Goal: Task Accomplishment & Management: Use online tool/utility

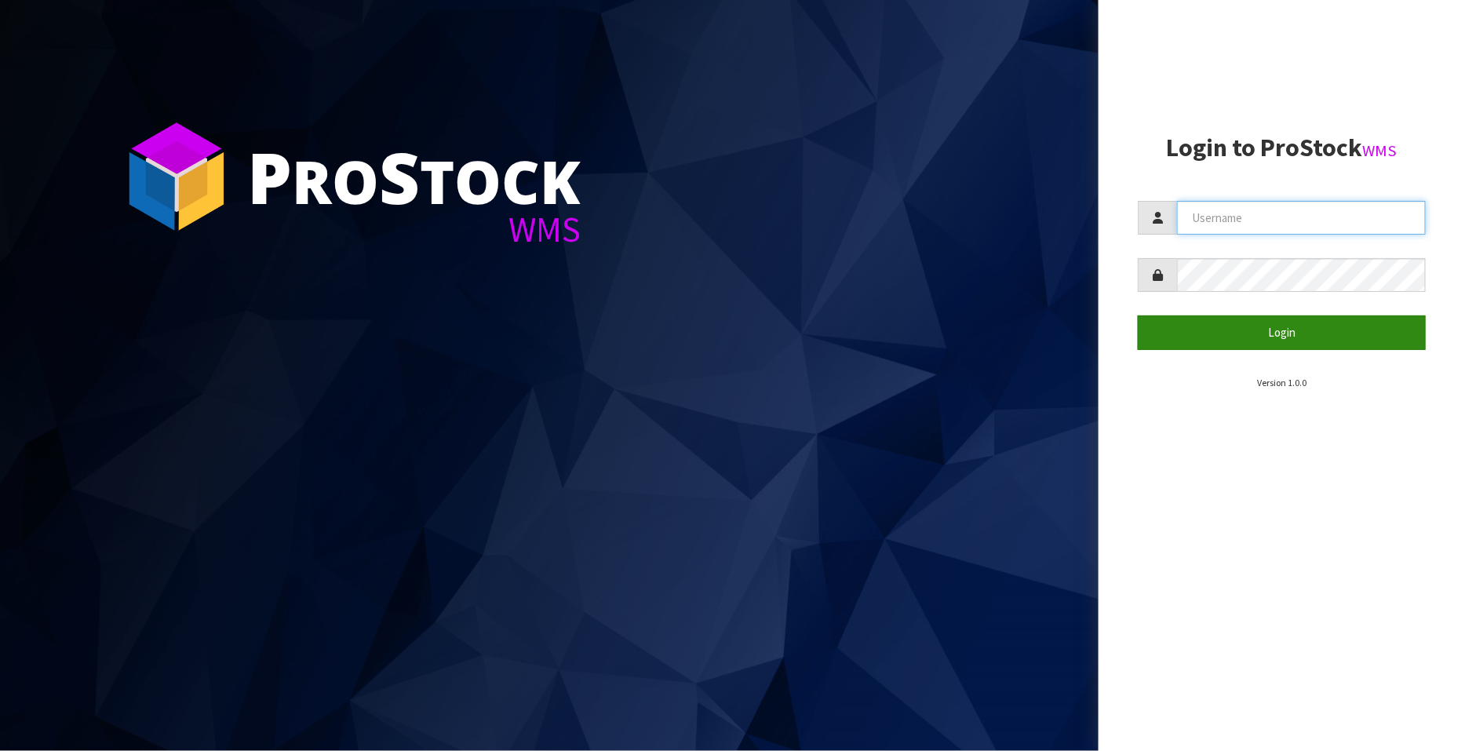
type input "FLOWAPAC"
click at [1295, 336] on button "Login" at bounding box center [1282, 333] width 288 height 34
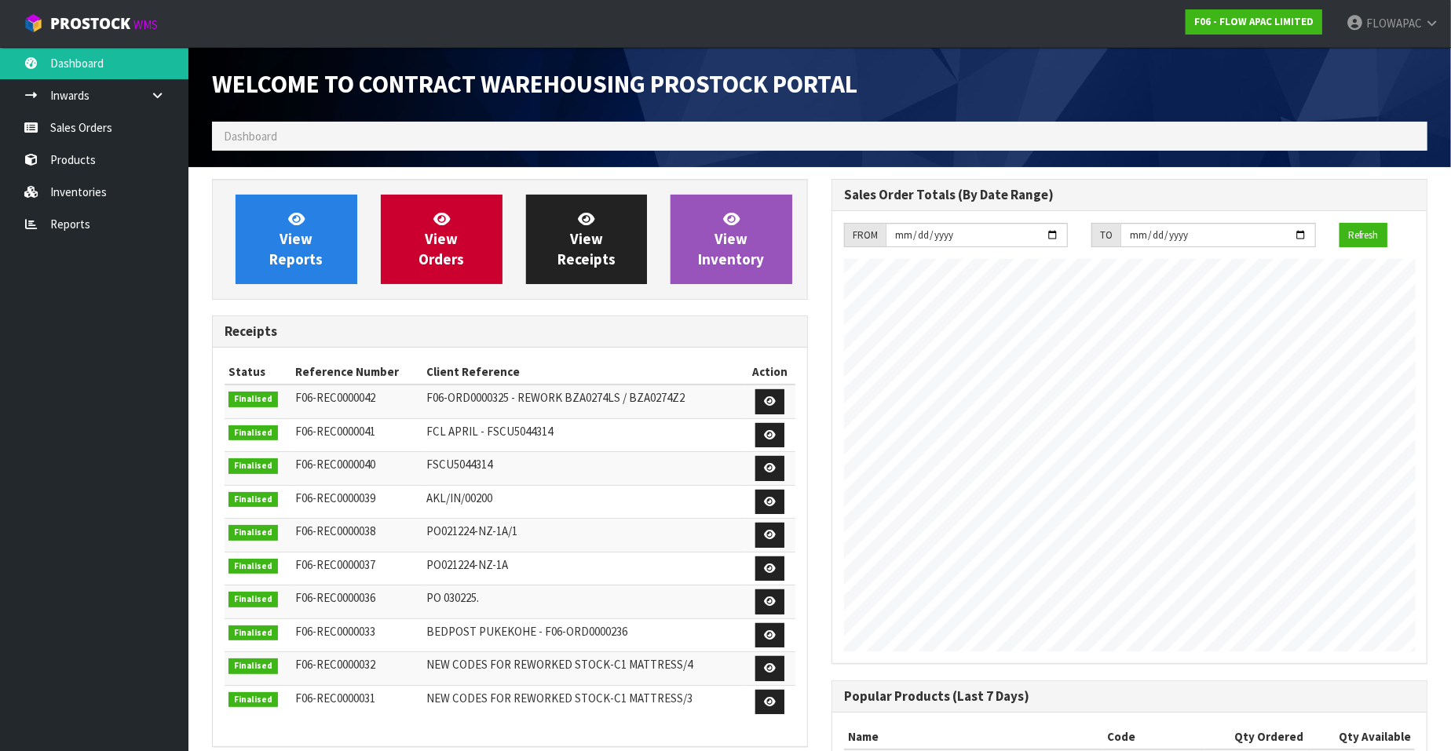
scroll to position [867, 619]
click at [91, 127] on link "Sales Orders" at bounding box center [94, 127] width 188 height 32
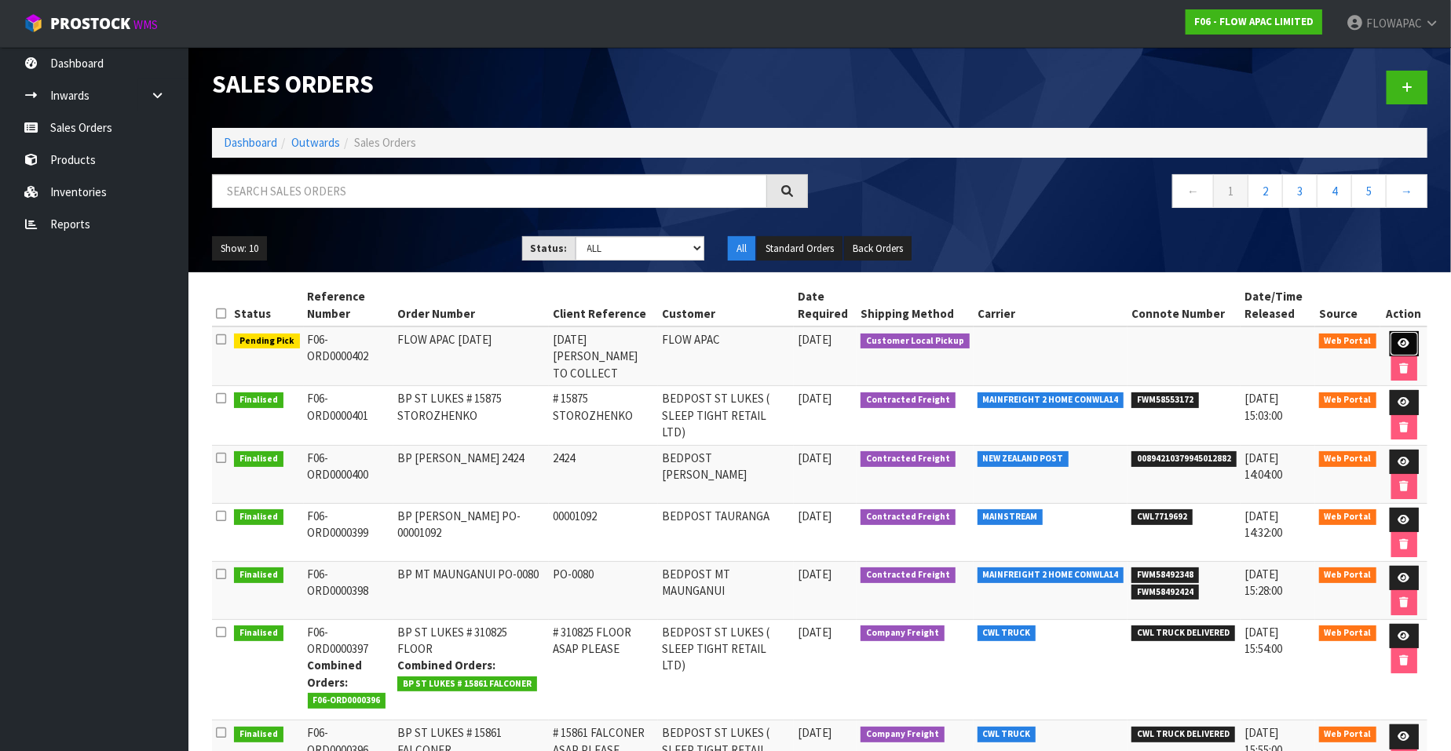
click at [1401, 342] on icon at bounding box center [1404, 343] width 12 height 10
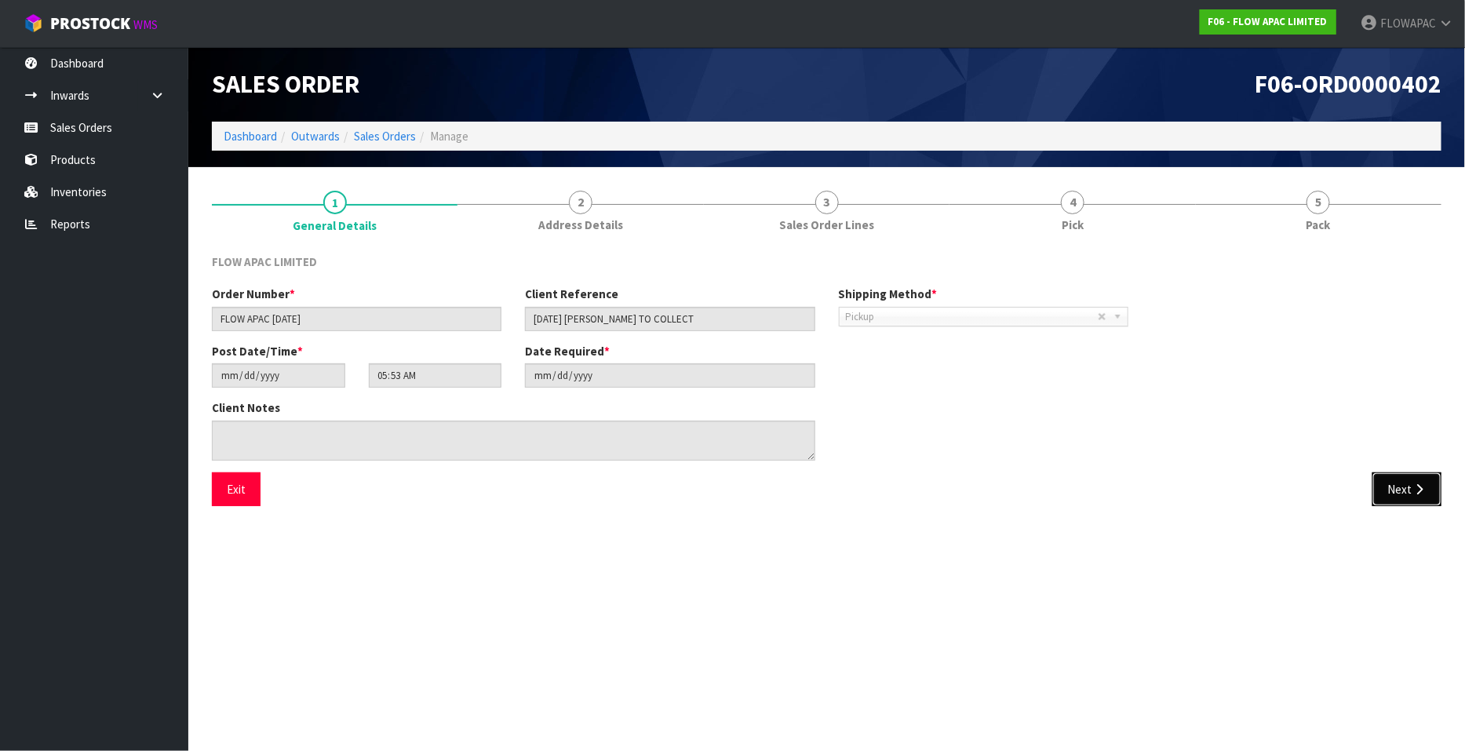
click at [1398, 487] on button "Next" at bounding box center [1407, 490] width 69 height 34
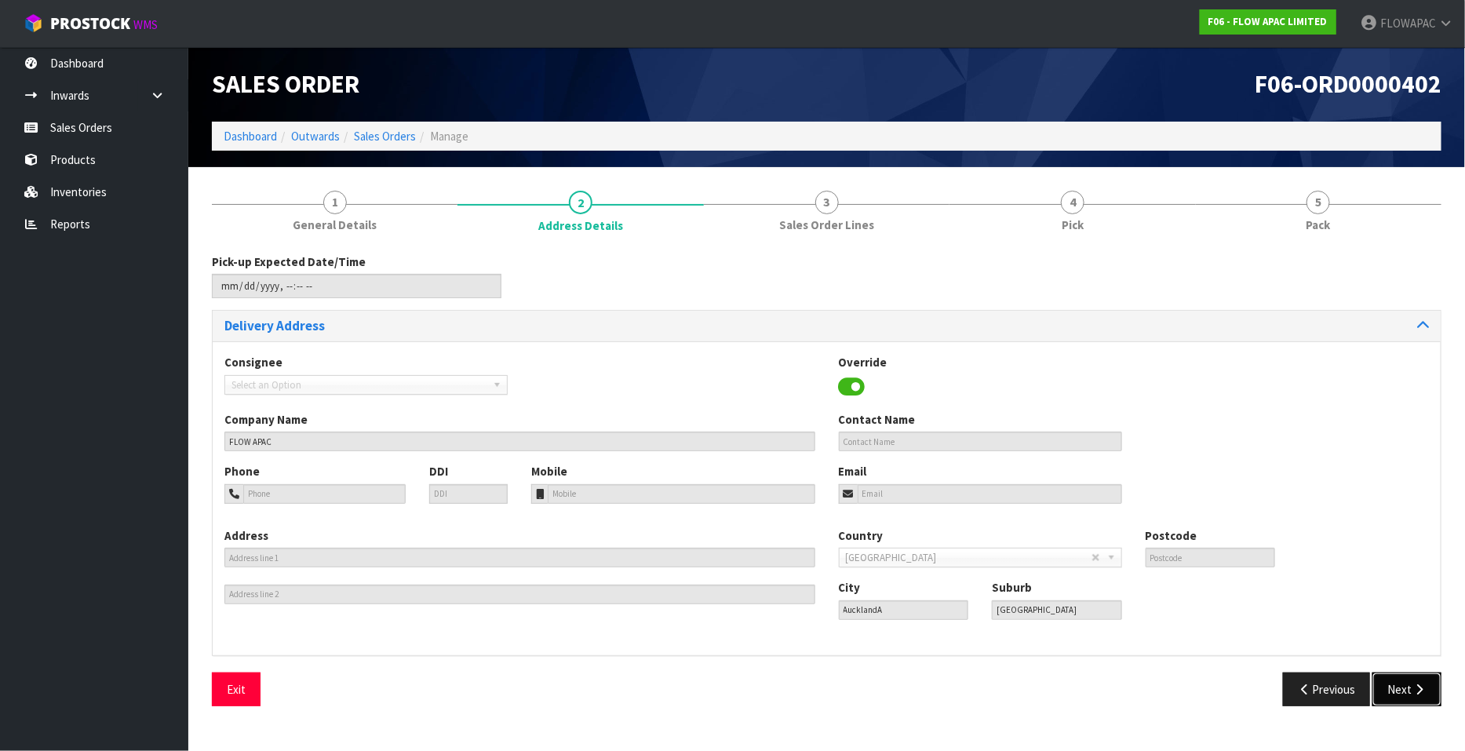
click at [1422, 679] on button "Next" at bounding box center [1407, 690] width 69 height 34
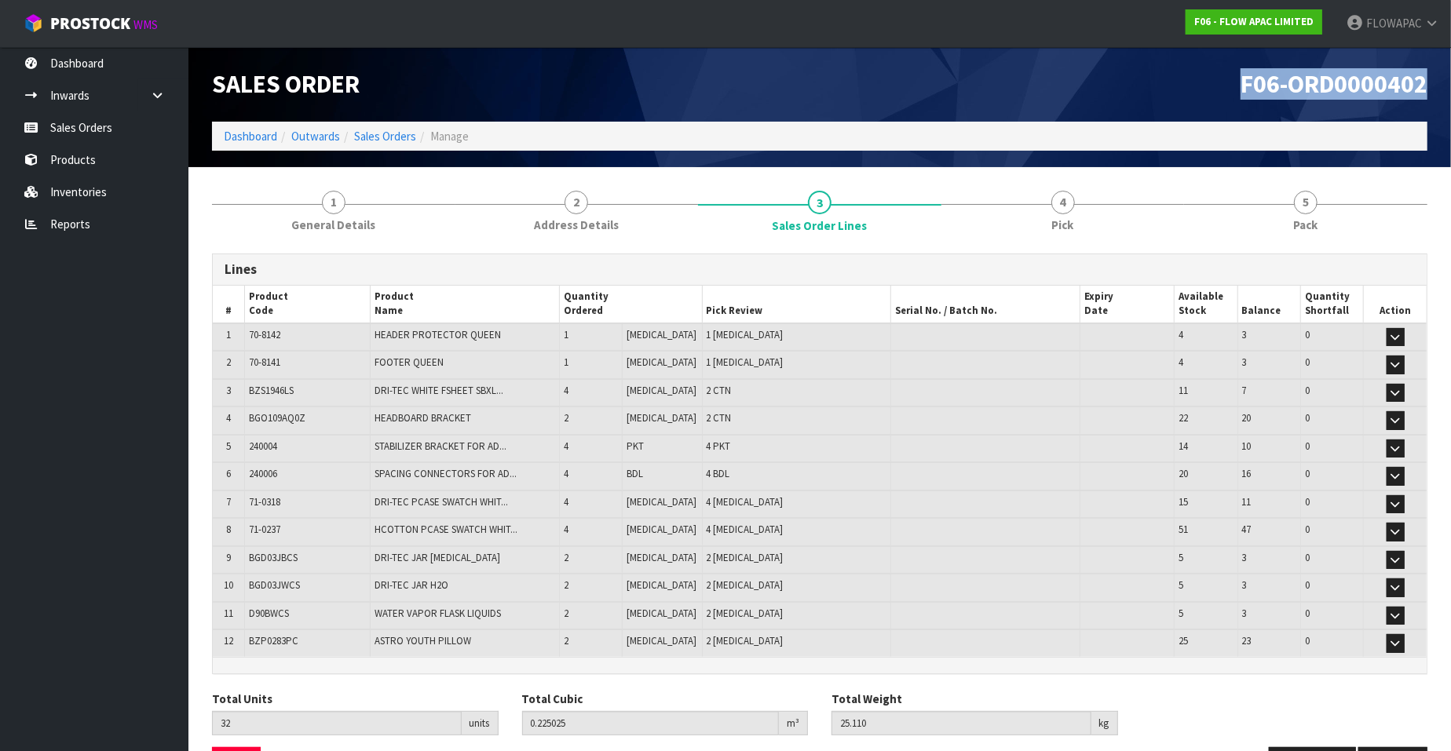
drag, startPoint x: 1236, startPoint y: 86, endPoint x: 1430, endPoint y: 86, distance: 193.9
click at [1430, 86] on div "F06-ORD0000402" at bounding box center [1128, 84] width 619 height 75
copy span "F06-ORD0000402"
click at [82, 64] on link "Dashboard" at bounding box center [94, 63] width 188 height 32
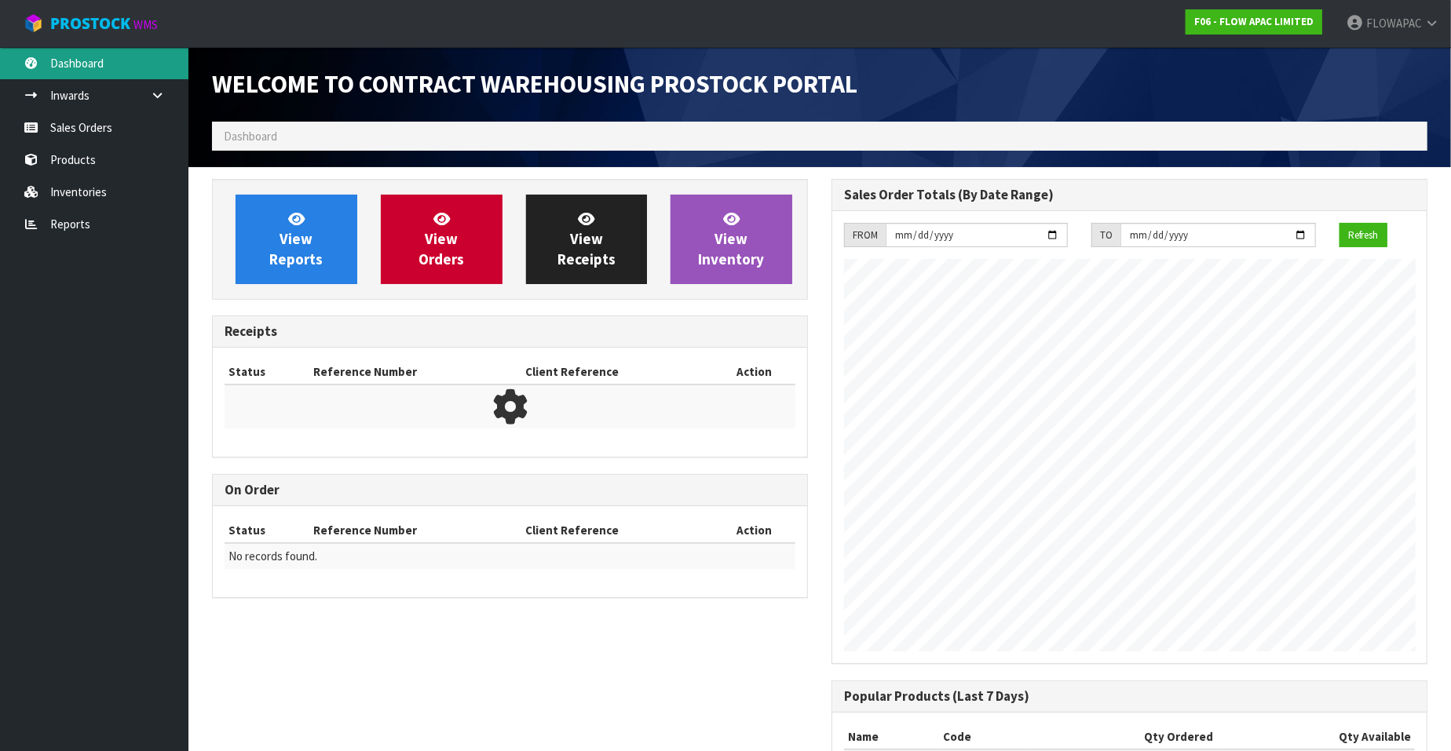
scroll to position [867, 619]
